Goal: Task Accomplishment & Management: Use online tool/utility

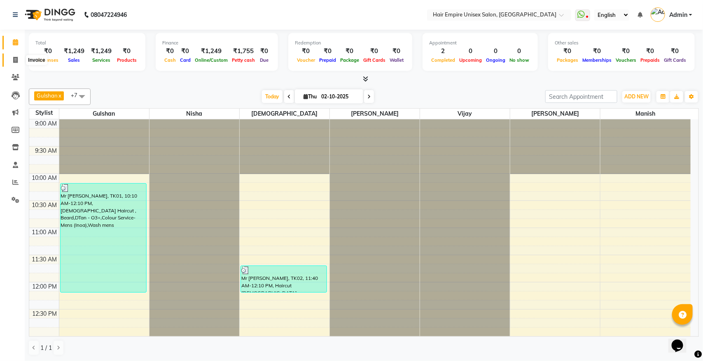
drag, startPoint x: 0, startPoint y: 0, endPoint x: 12, endPoint y: 60, distance: 61.4
click at [12, 60] on span at bounding box center [15, 60] width 14 height 9
select select "service"
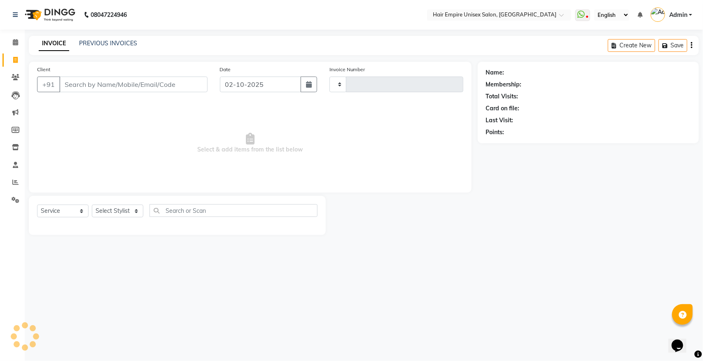
type input "2189"
select select "5055"
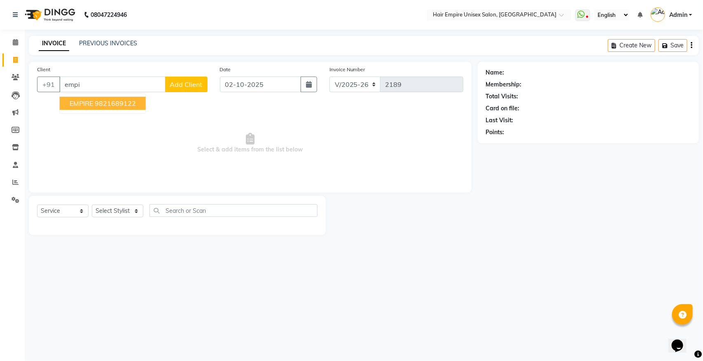
click at [122, 97] on button "EMPIRE 9821689122" at bounding box center [103, 103] width 86 height 13
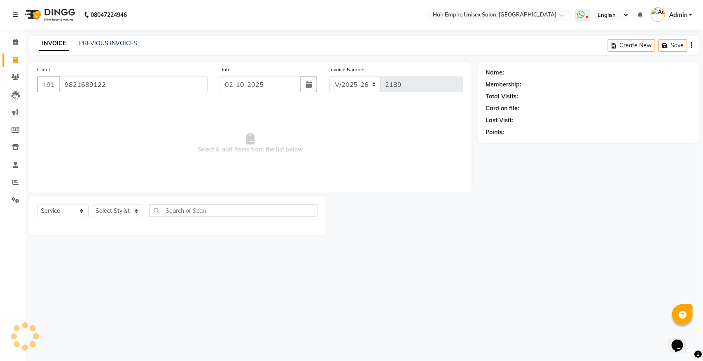
type input "9821689122"
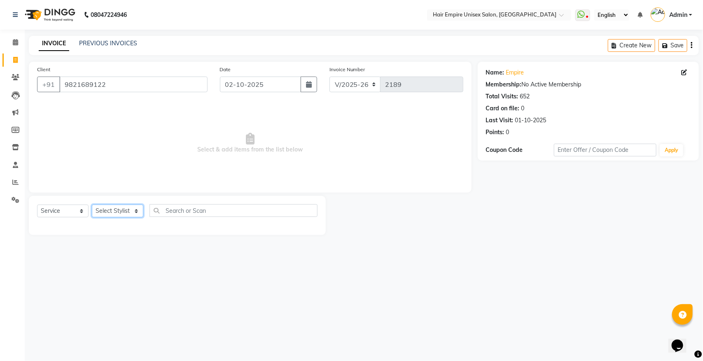
click at [105, 213] on select "Select Stylist [PERSON_NAME] [PERSON_NAME] [PERSON_NAME] Nisha [PERSON_NAME] [P…" at bounding box center [117, 211] width 51 height 13
select select "31808"
click at [92, 205] on select "Select Stylist [PERSON_NAME] [PERSON_NAME] [PERSON_NAME] Nisha [PERSON_NAME] [P…" at bounding box center [117, 211] width 51 height 13
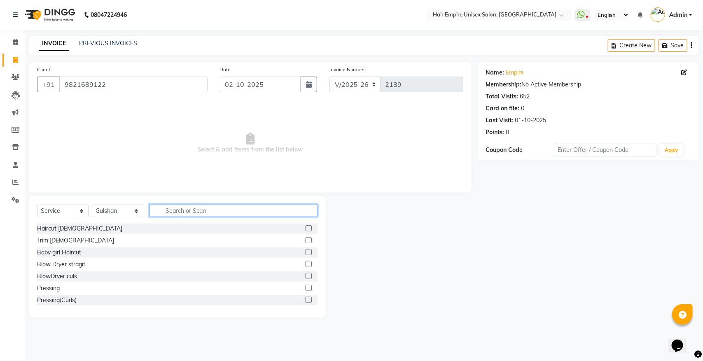
click at [205, 211] on input "text" at bounding box center [234, 210] width 168 height 13
type input "g"
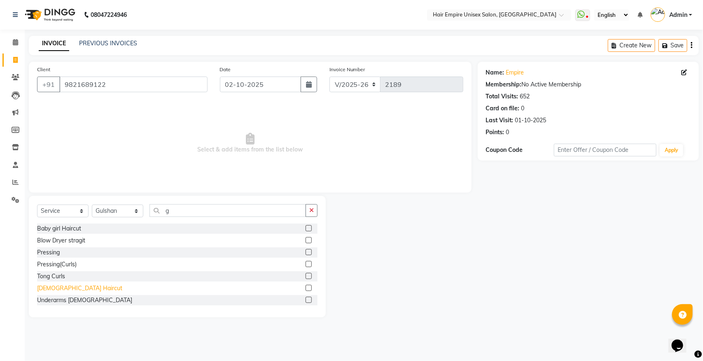
click at [54, 287] on div "[DEMOGRAPHIC_DATA] Haircut" at bounding box center [79, 288] width 85 height 9
checkbox input "false"
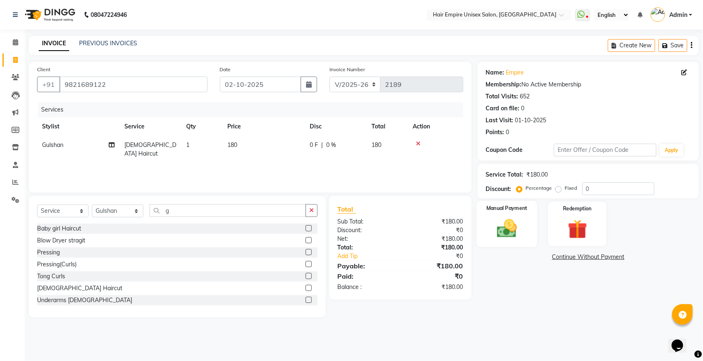
click at [487, 217] on div "Manual Payment" at bounding box center [507, 224] width 61 height 47
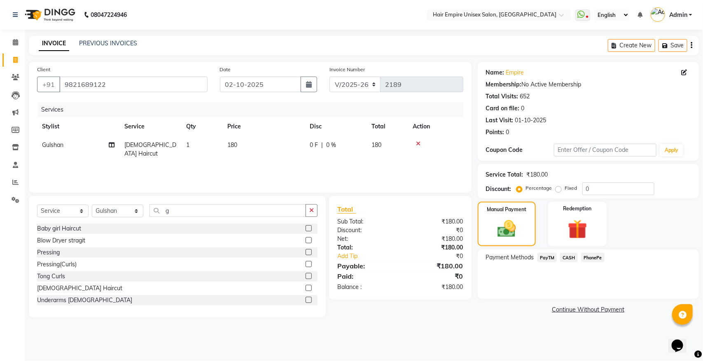
click at [571, 258] on span "CASH" at bounding box center [569, 257] width 18 height 9
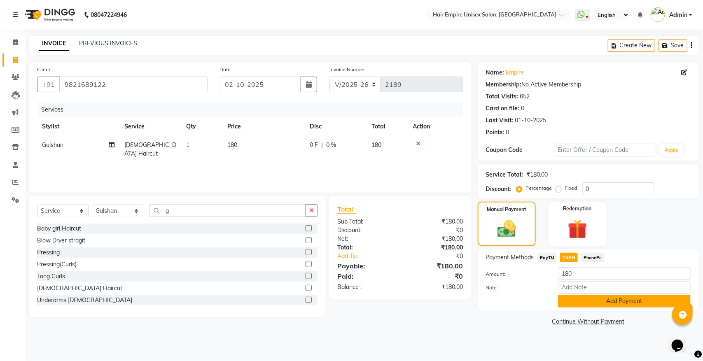
click at [571, 297] on button "Add Payment" at bounding box center [624, 301] width 133 height 13
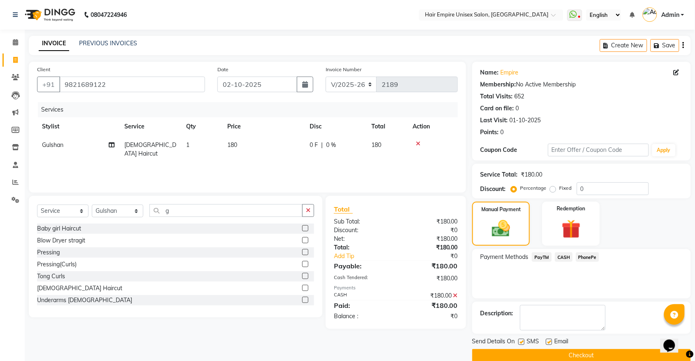
scroll to position [13, 0]
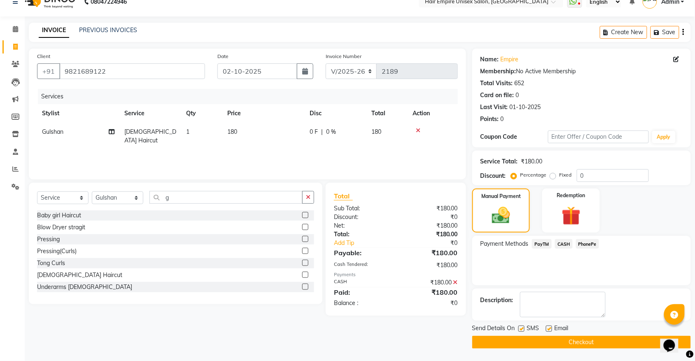
click at [564, 342] on button "Checkout" at bounding box center [582, 342] width 219 height 13
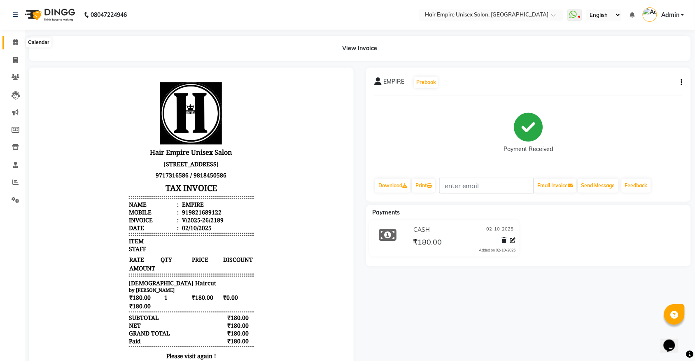
click at [14, 42] on icon at bounding box center [15, 42] width 5 height 6
